Goal: Transaction & Acquisition: Purchase product/service

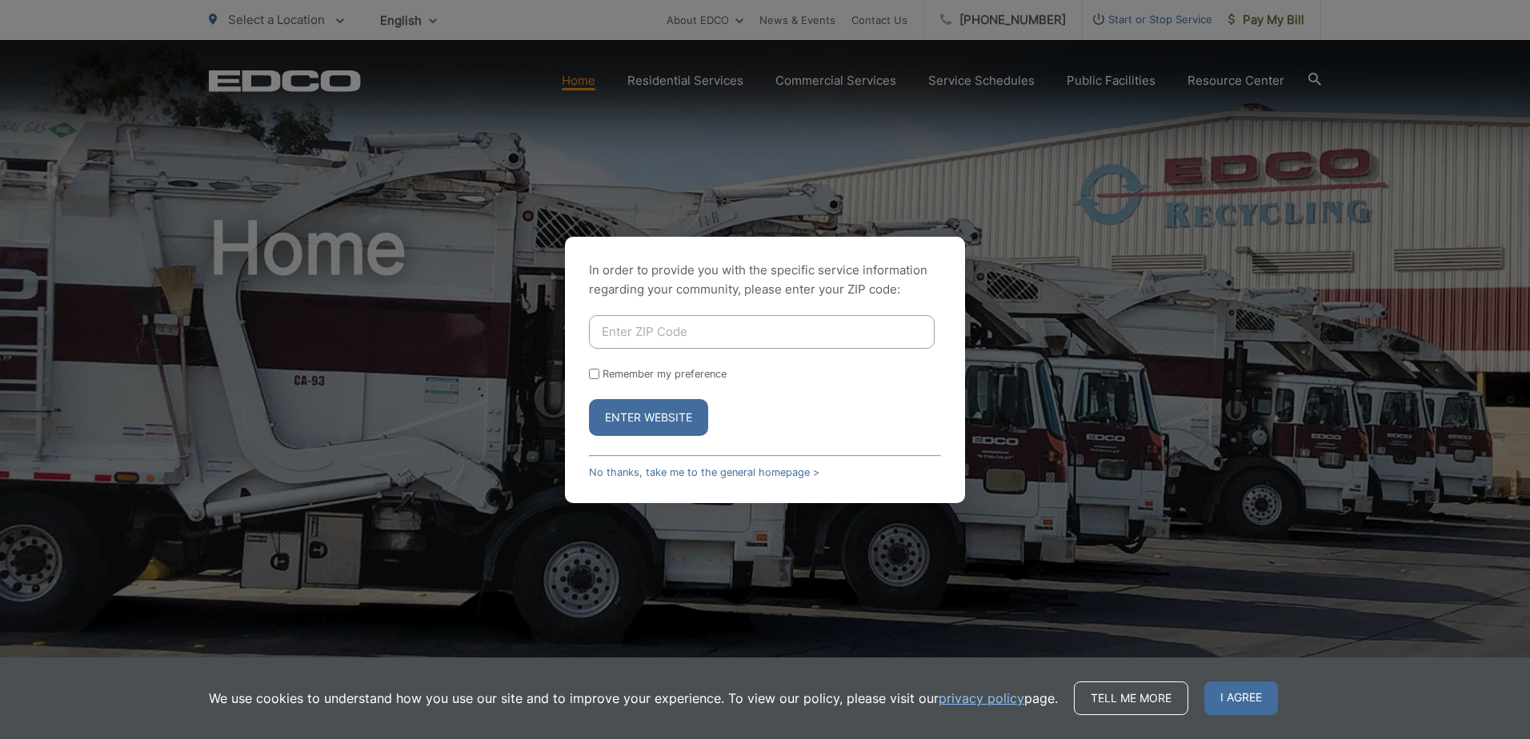
click at [729, 339] on input "Enter ZIP Code" at bounding box center [762, 332] width 346 height 34
type input "92069"
click at [658, 427] on button "Enter Website" at bounding box center [648, 417] width 119 height 37
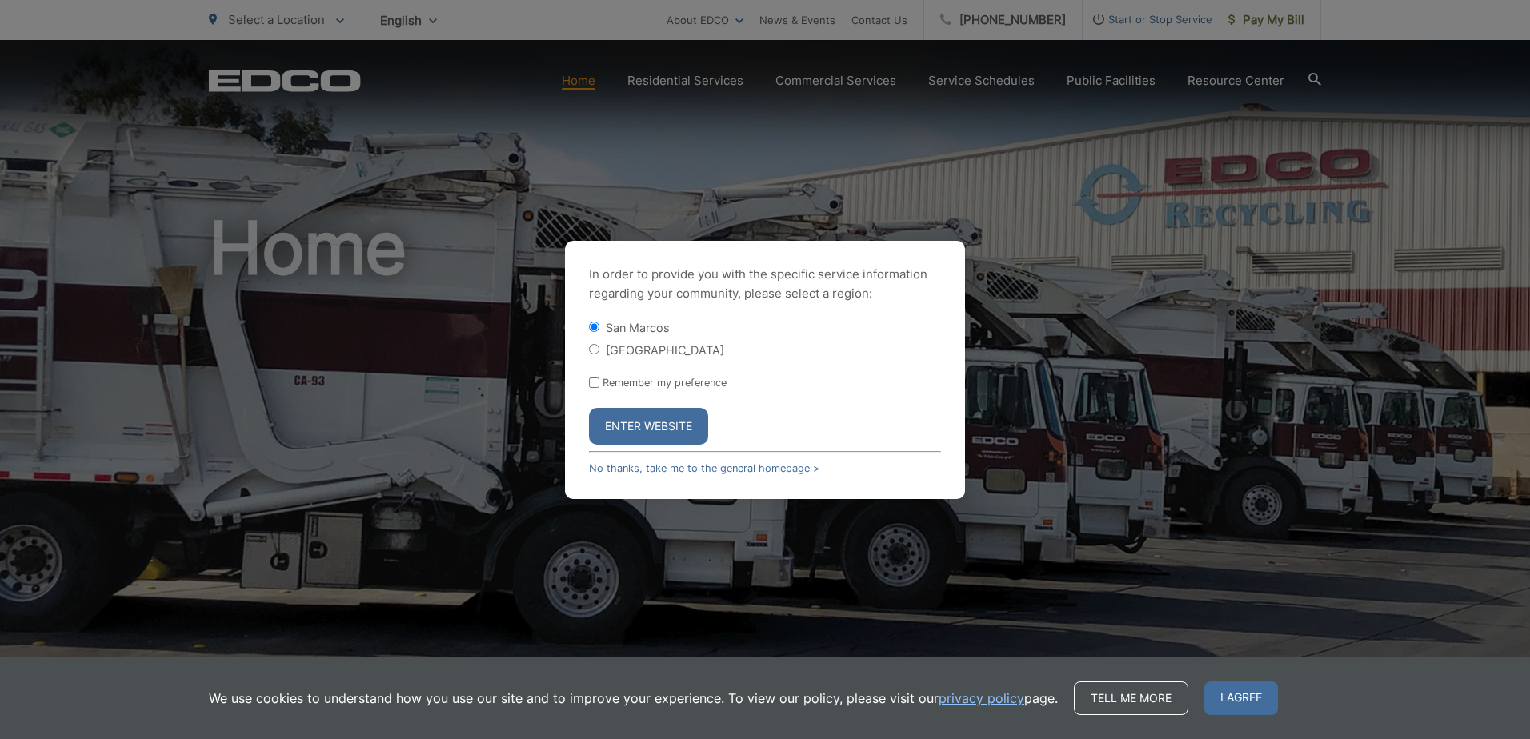
click at [662, 428] on button "Enter Website" at bounding box center [648, 426] width 119 height 37
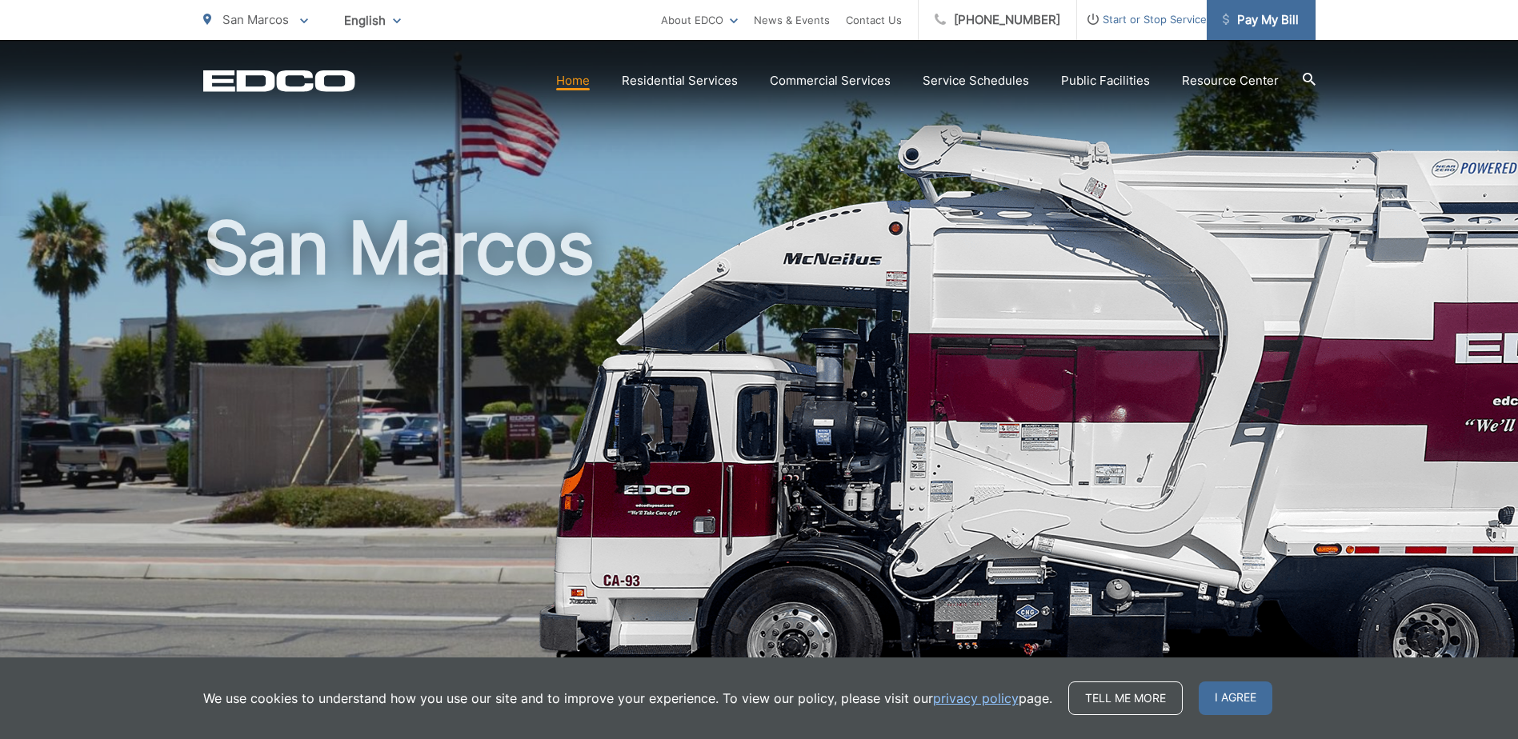
click at [1249, 21] on span "Pay My Bill" at bounding box center [1260, 19] width 76 height 19
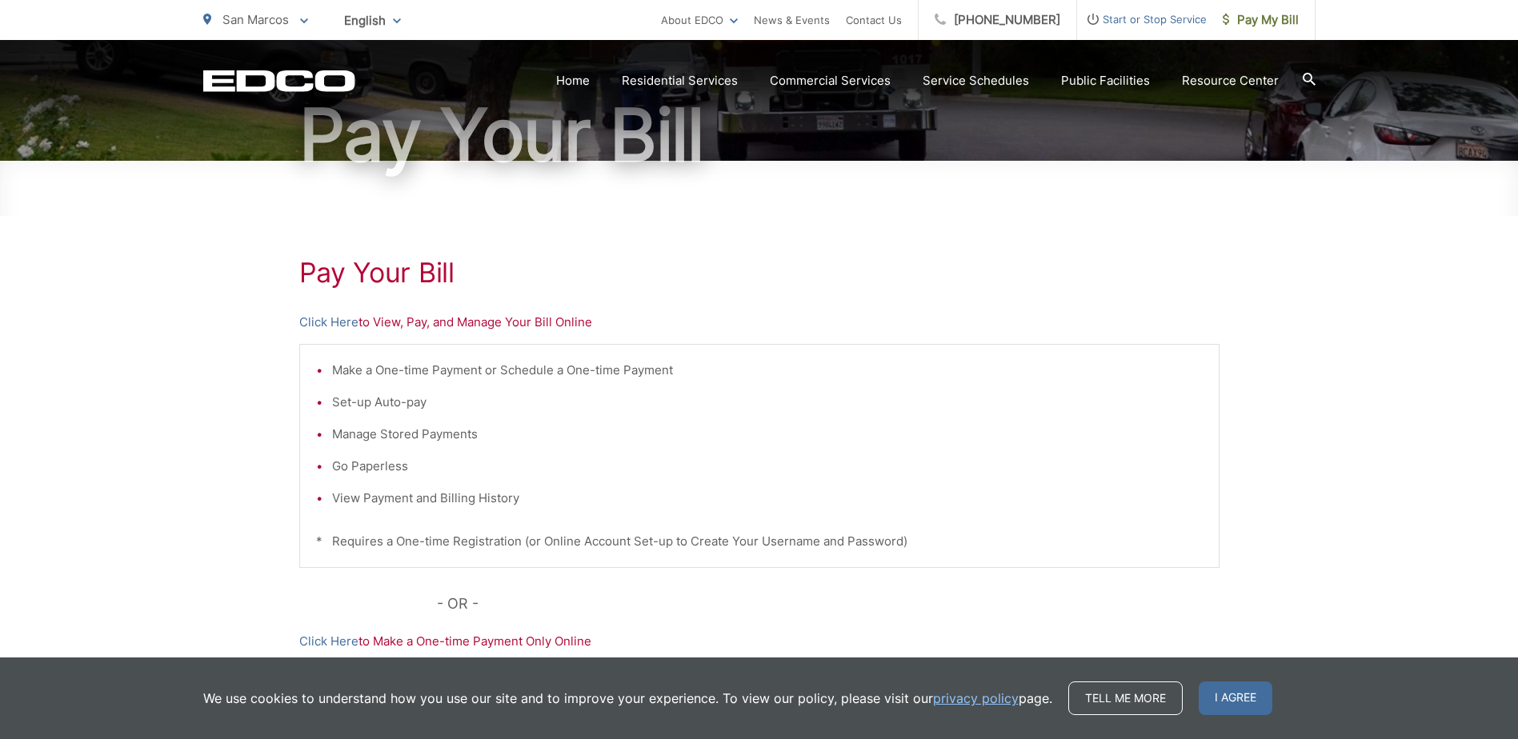
scroll to position [160, 0]
click at [336, 322] on link "Click Here" at bounding box center [328, 321] width 59 height 19
click at [329, 324] on link "Click Here" at bounding box center [328, 321] width 59 height 19
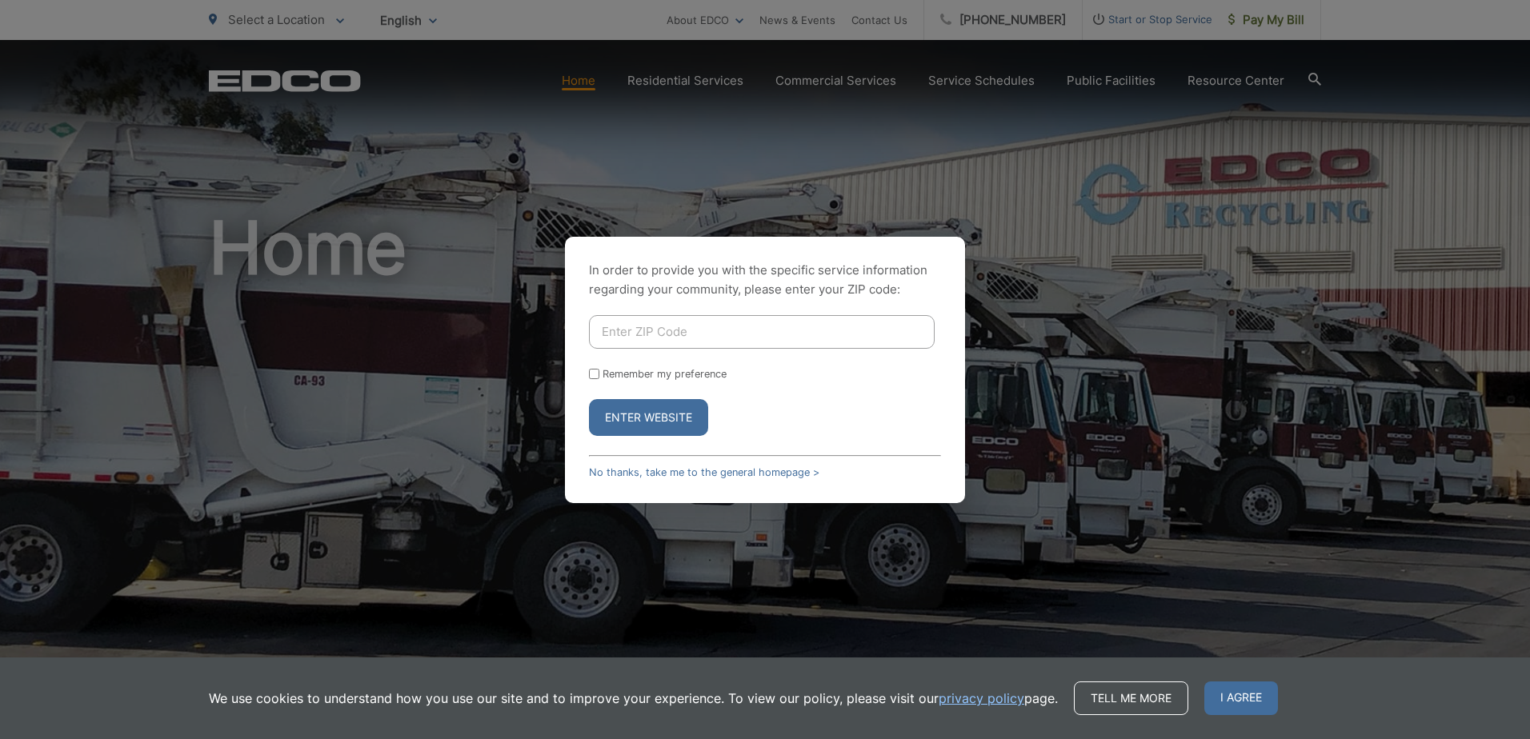
click at [674, 342] on input "Enter ZIP Code" at bounding box center [762, 332] width 346 height 34
